Goal: Download file/media

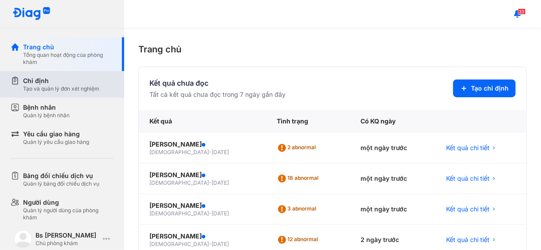
click at [67, 84] on div "Chỉ định" at bounding box center [61, 80] width 76 height 9
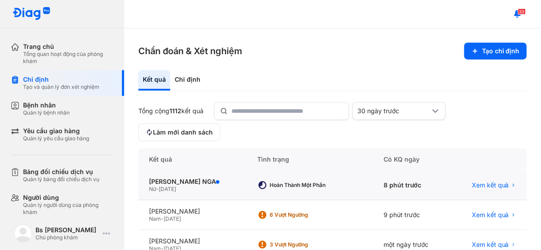
scroll to position [44, 0]
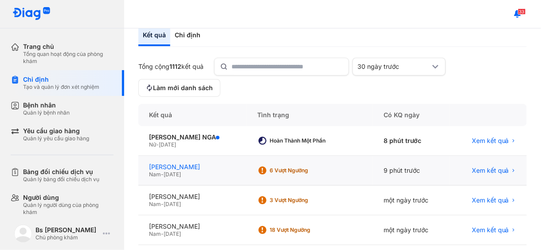
click at [178, 168] on div "[PERSON_NAME]" at bounding box center [192, 167] width 87 height 8
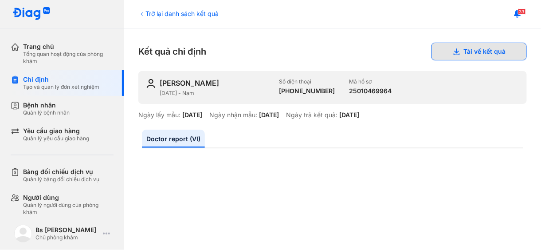
click at [478, 51] on button "Tải về kết quả" at bounding box center [478, 52] width 95 height 18
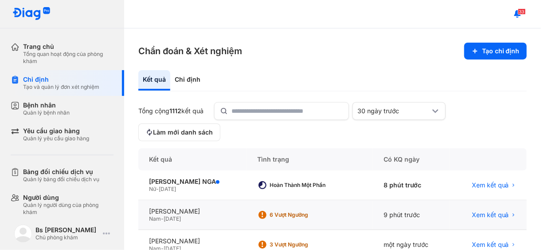
scroll to position [44, 0]
